Goal: Information Seeking & Learning: Check status

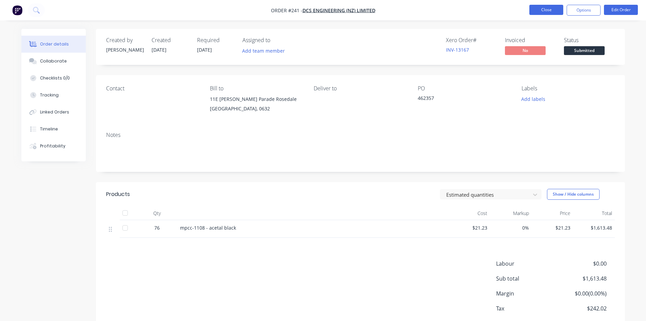
click at [546, 10] on button "Close" at bounding box center [547, 10] width 34 height 10
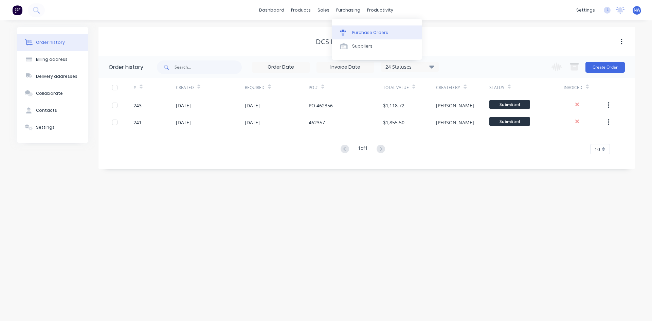
click at [349, 35] on div at bounding box center [345, 33] width 10 height 6
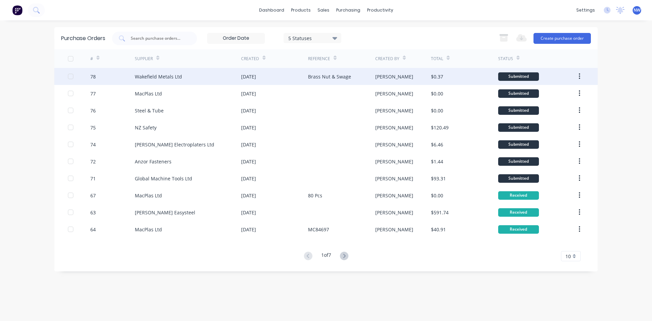
click at [405, 77] on div "[PERSON_NAME]" at bounding box center [403, 76] width 56 height 17
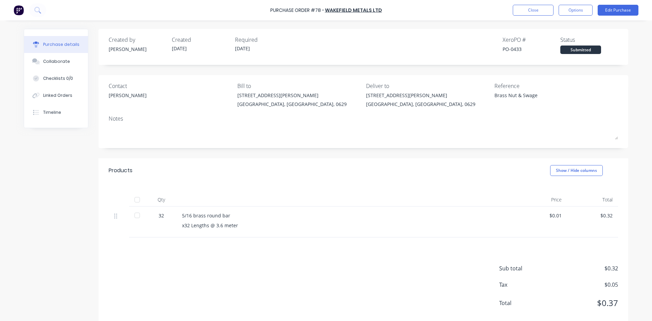
click at [134, 216] on div at bounding box center [137, 215] width 14 height 14
type textarea "x"
click at [525, 12] on button "Close" at bounding box center [532, 10] width 41 height 11
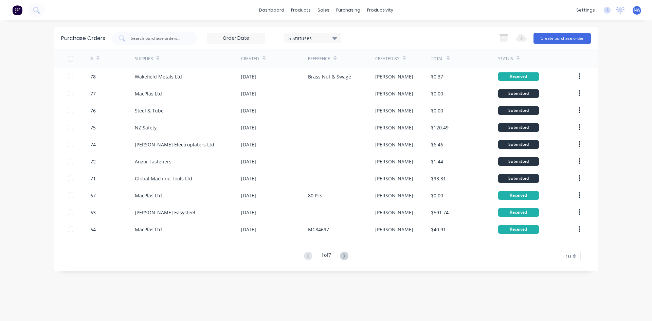
click at [343, 251] on icon at bounding box center [344, 255] width 8 height 8
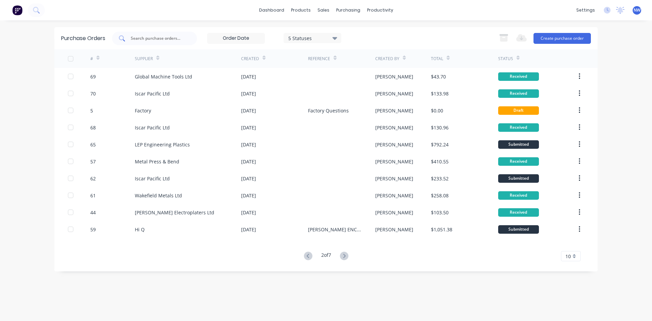
click at [149, 40] on input "text" at bounding box center [158, 38] width 56 height 7
type input "one"
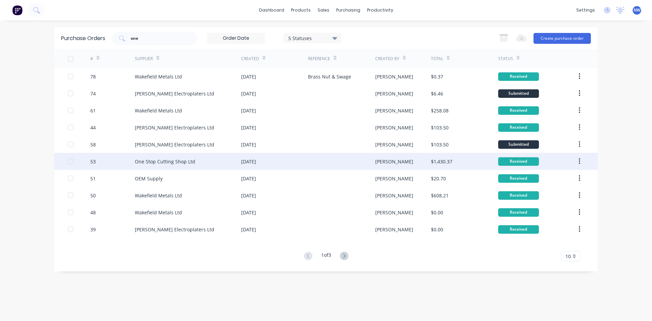
click at [175, 163] on div "One Stop Cutting Shop Ltd" at bounding box center [165, 161] width 60 height 7
type textarea "x"
